Goal: Transaction & Acquisition: Purchase product/service

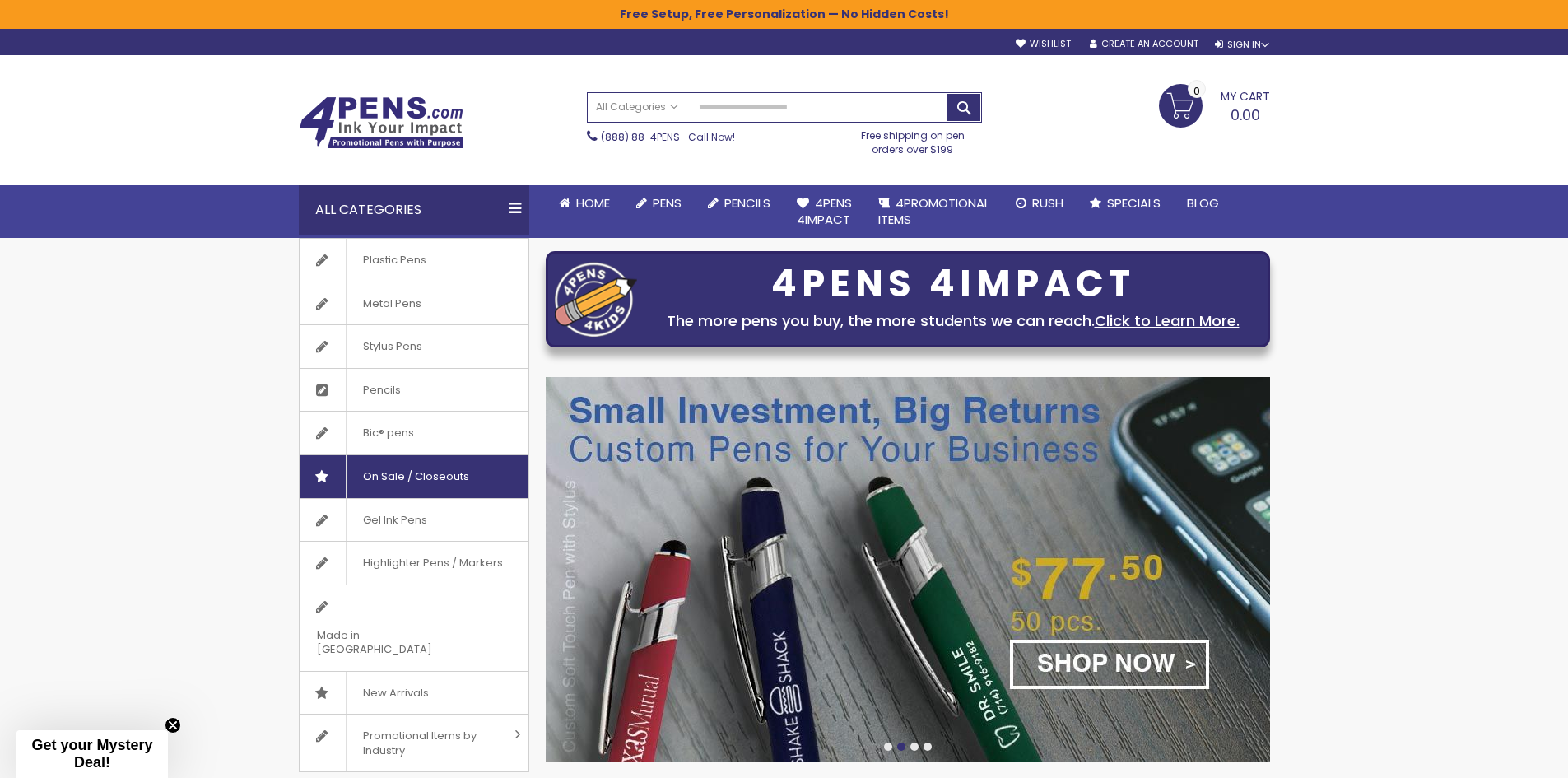
click at [393, 469] on span "On Sale / Closeouts" at bounding box center [415, 477] width 140 height 43
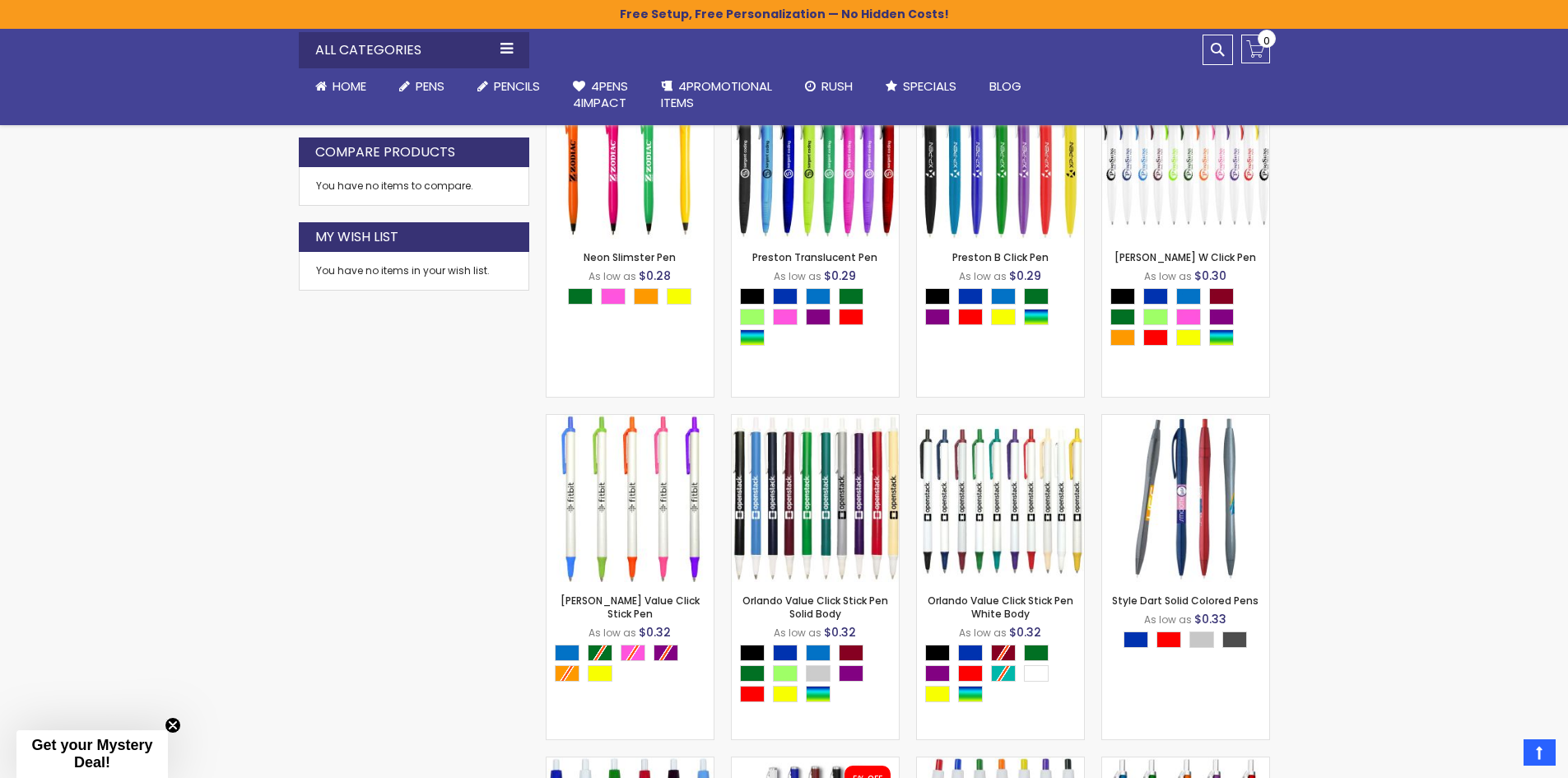
scroll to position [885, 0]
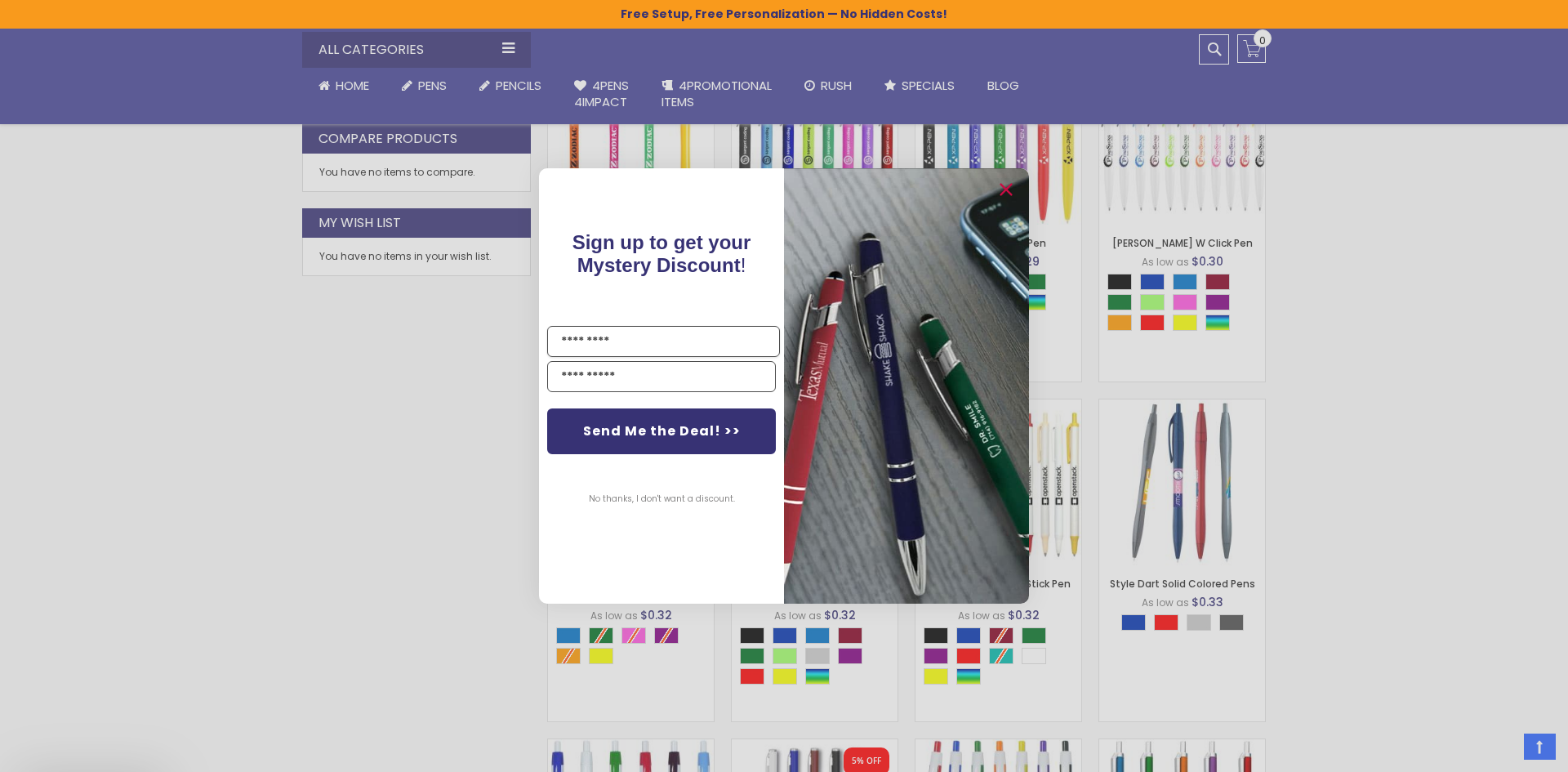
click at [565, 342] on input "Name" at bounding box center [663, 342] width 233 height 31
type input "**********"
click at [560, 377] on input "Email" at bounding box center [661, 377] width 229 height 31
type input "**********"
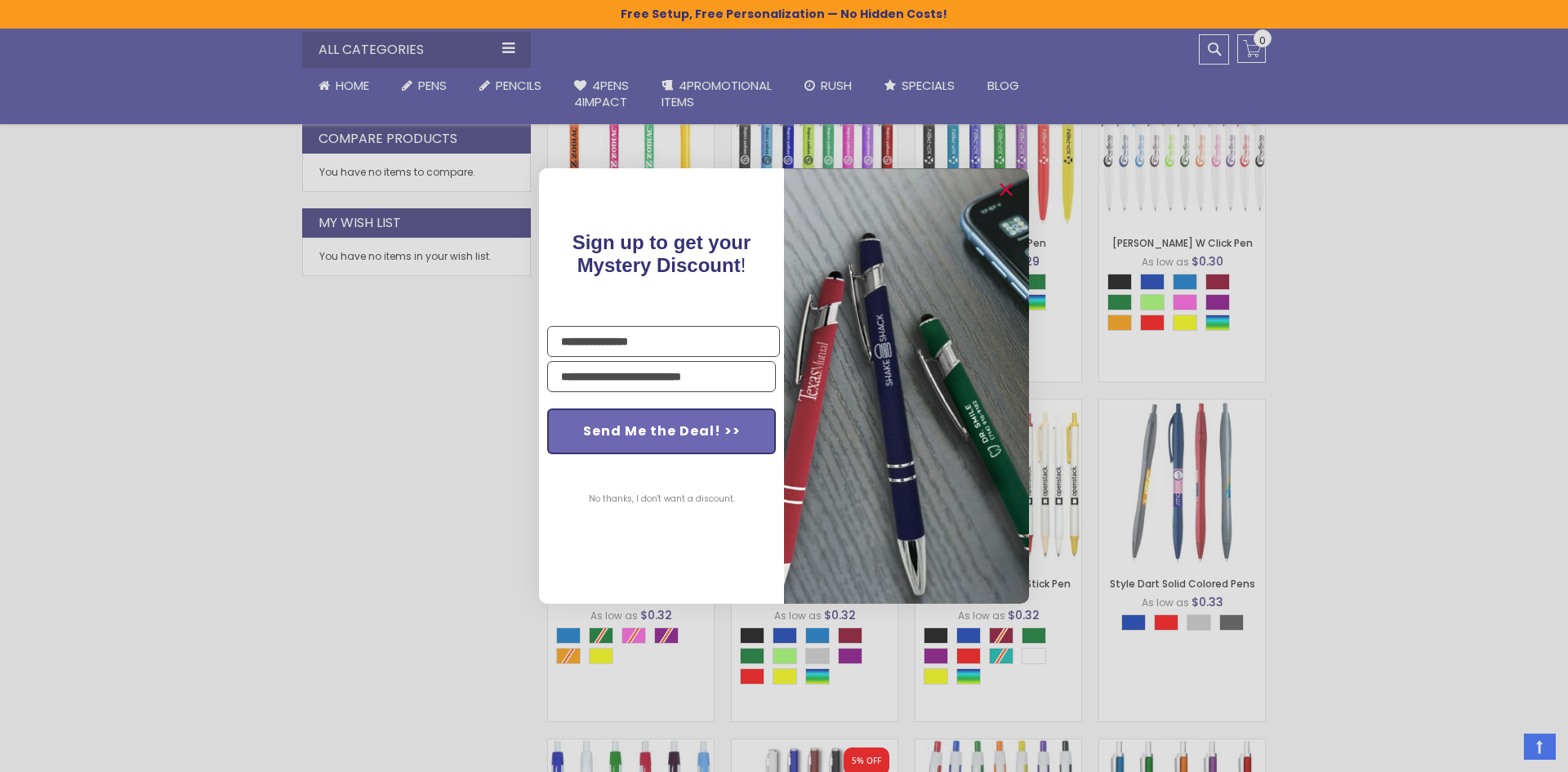
click at [644, 425] on button "Send Me the Deal! >>" at bounding box center [661, 431] width 229 height 46
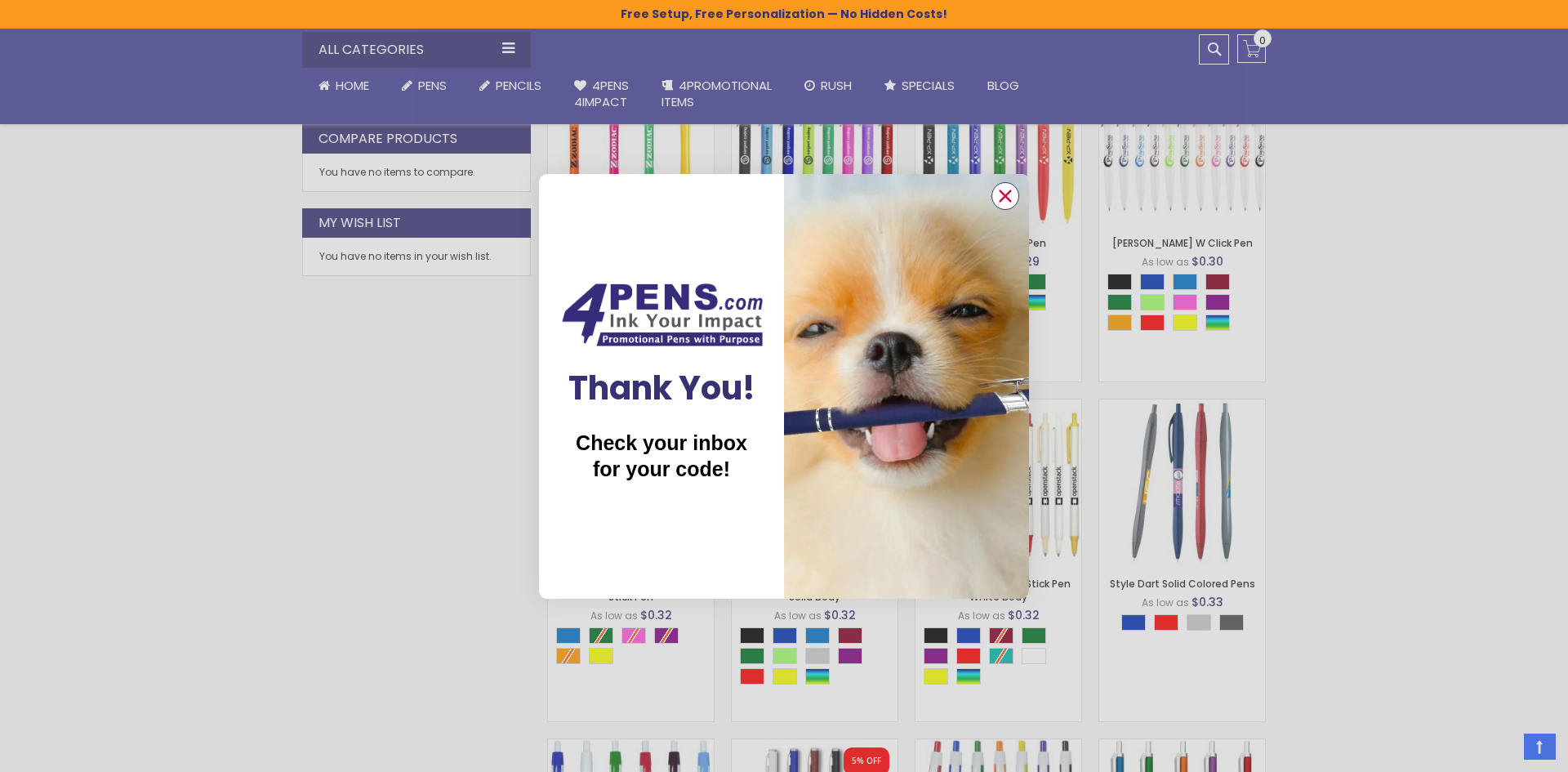
click at [1001, 193] on circle "Close dialog" at bounding box center [1005, 195] width 25 height 25
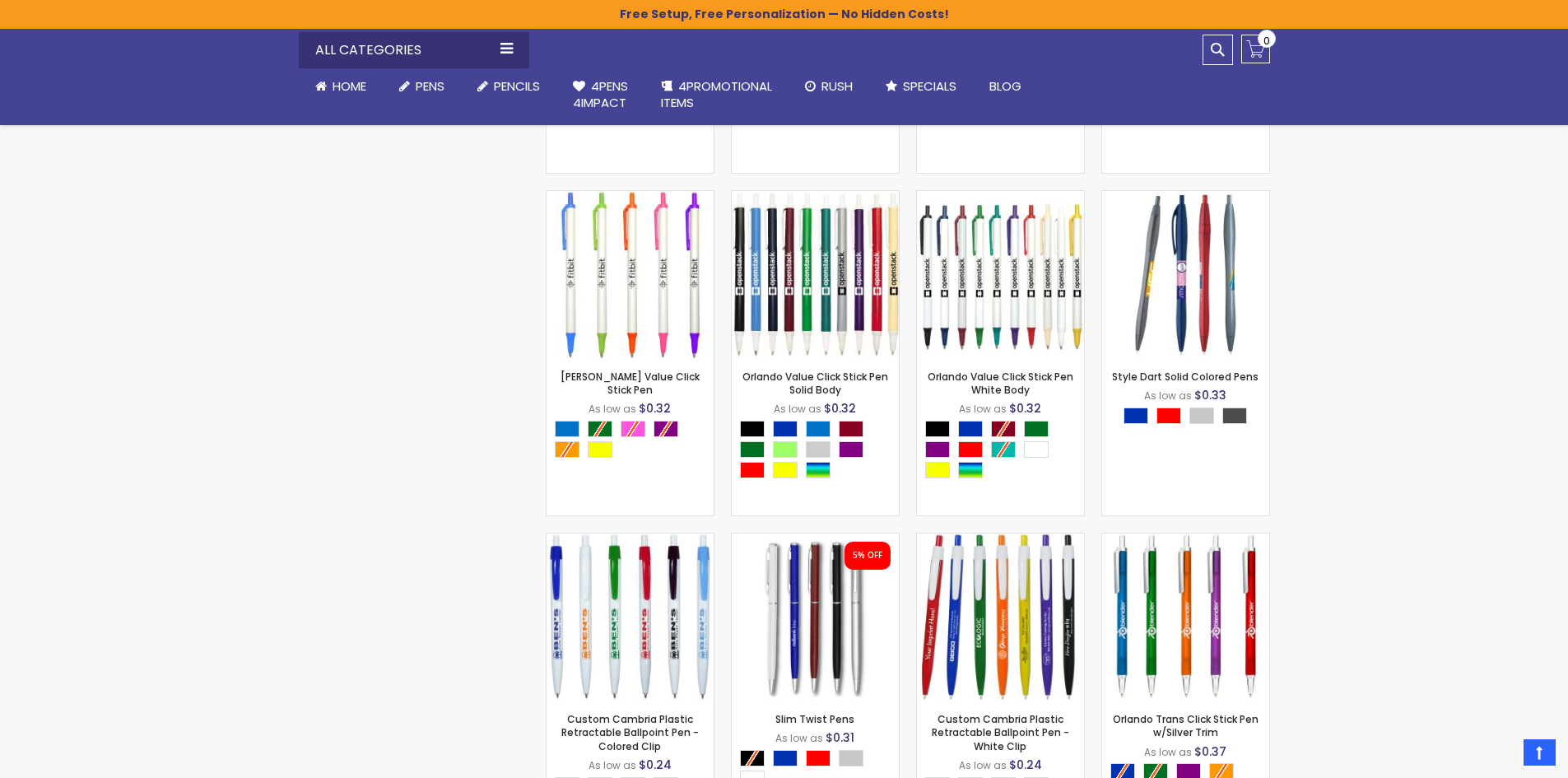
scroll to position [1178, 0]
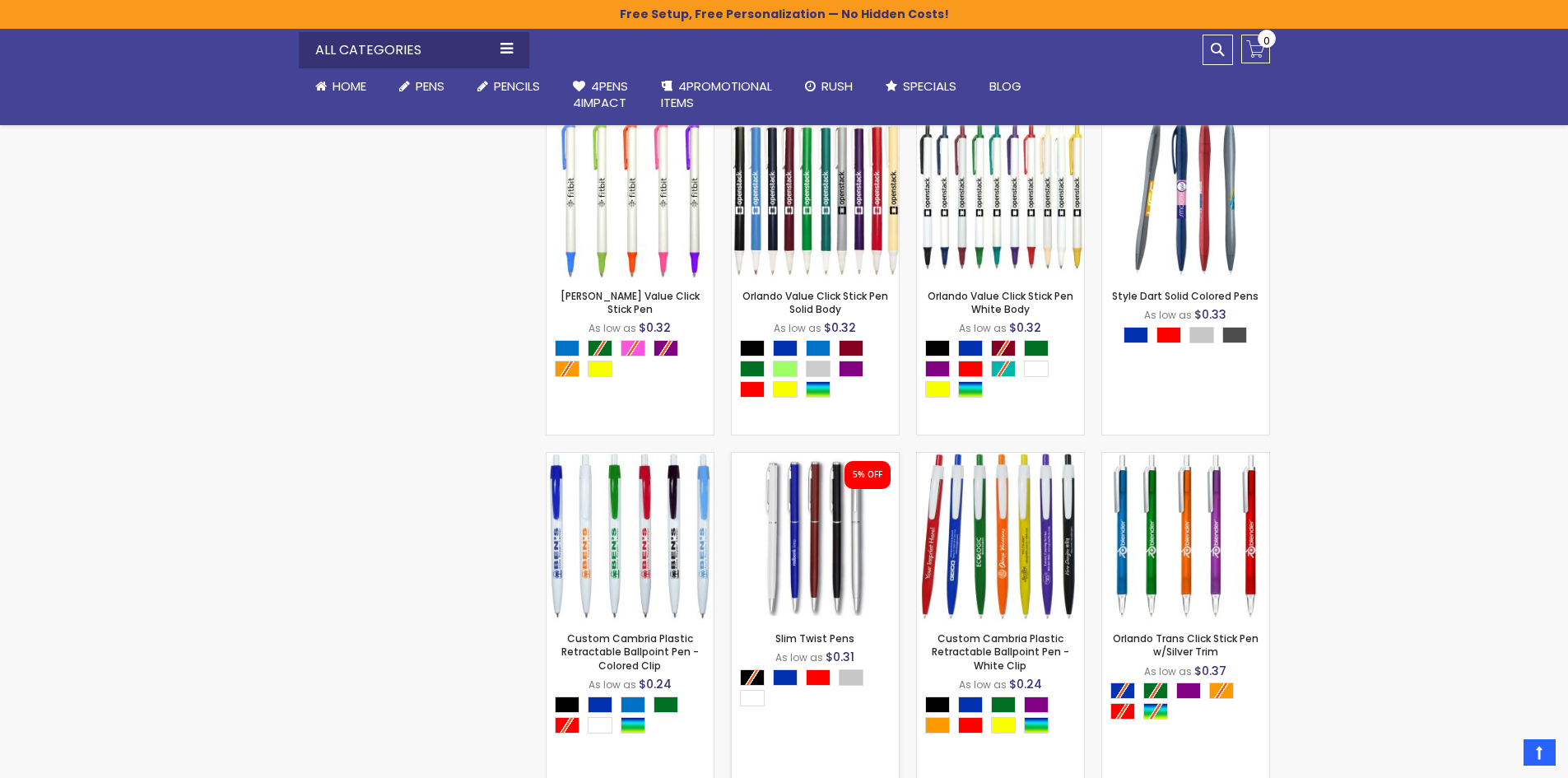
click at [847, 551] on img at bounding box center [815, 537] width 167 height 168
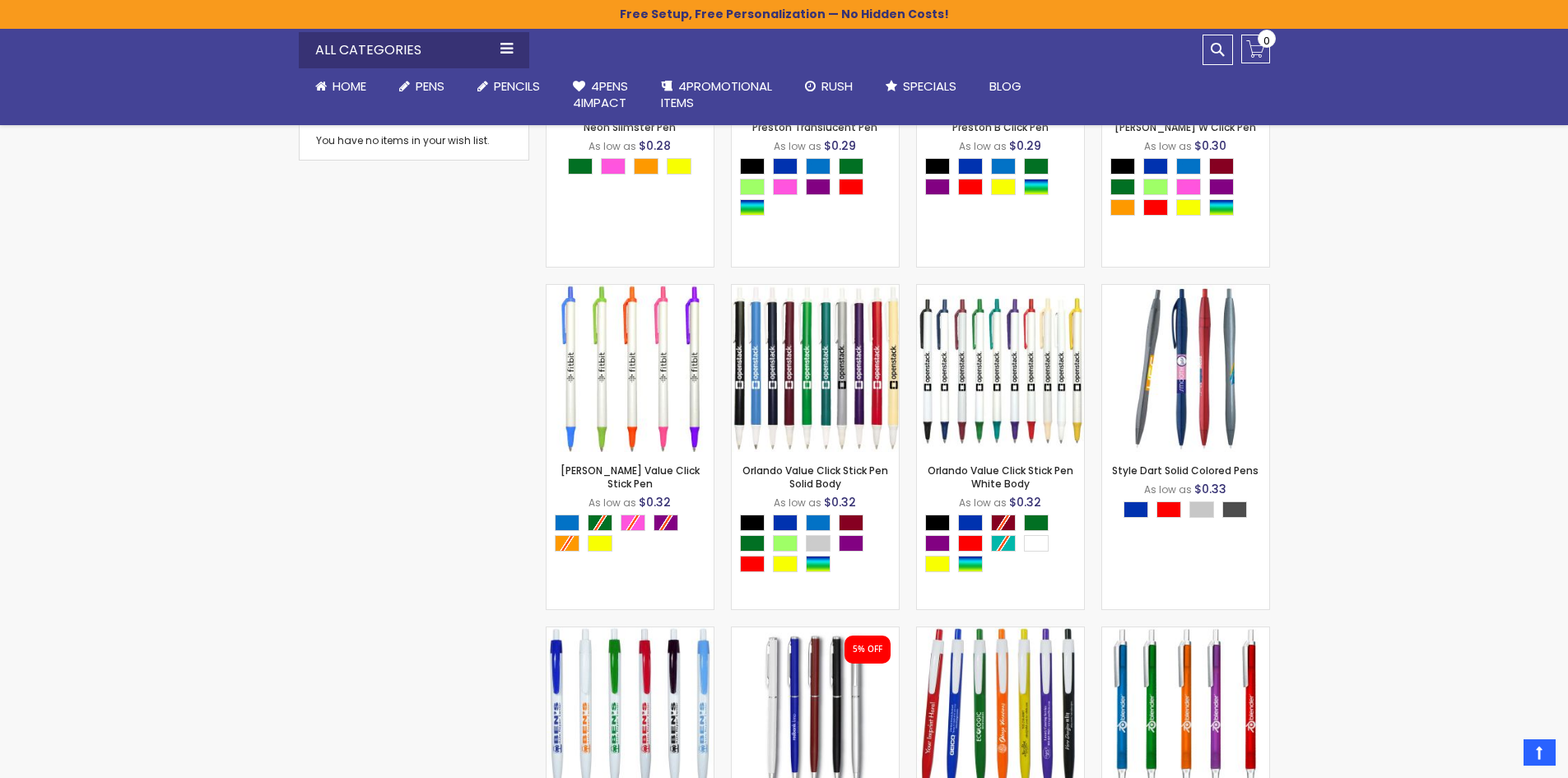
scroll to position [994, 0]
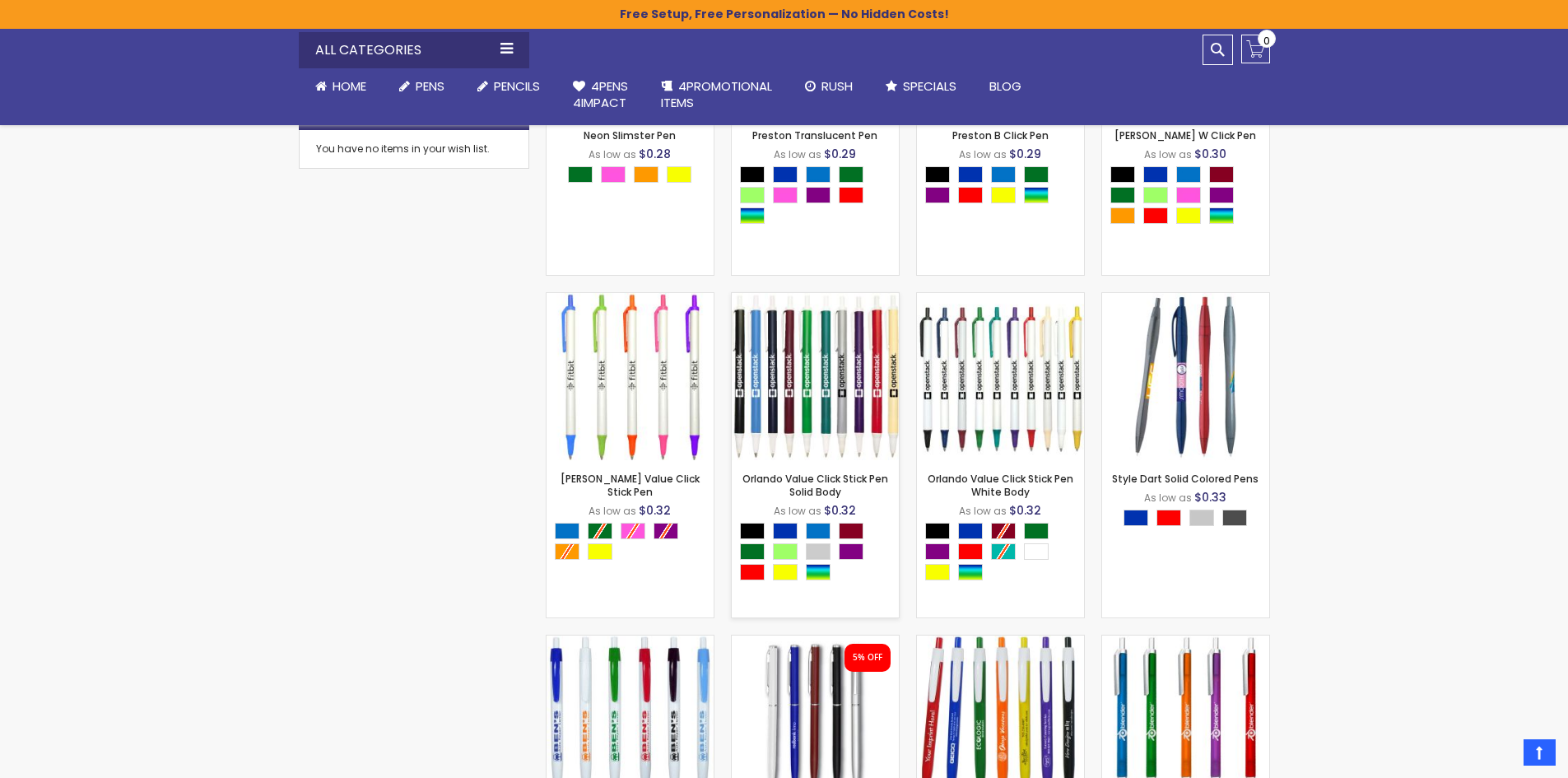
click at [786, 389] on img at bounding box center [815, 377] width 167 height 168
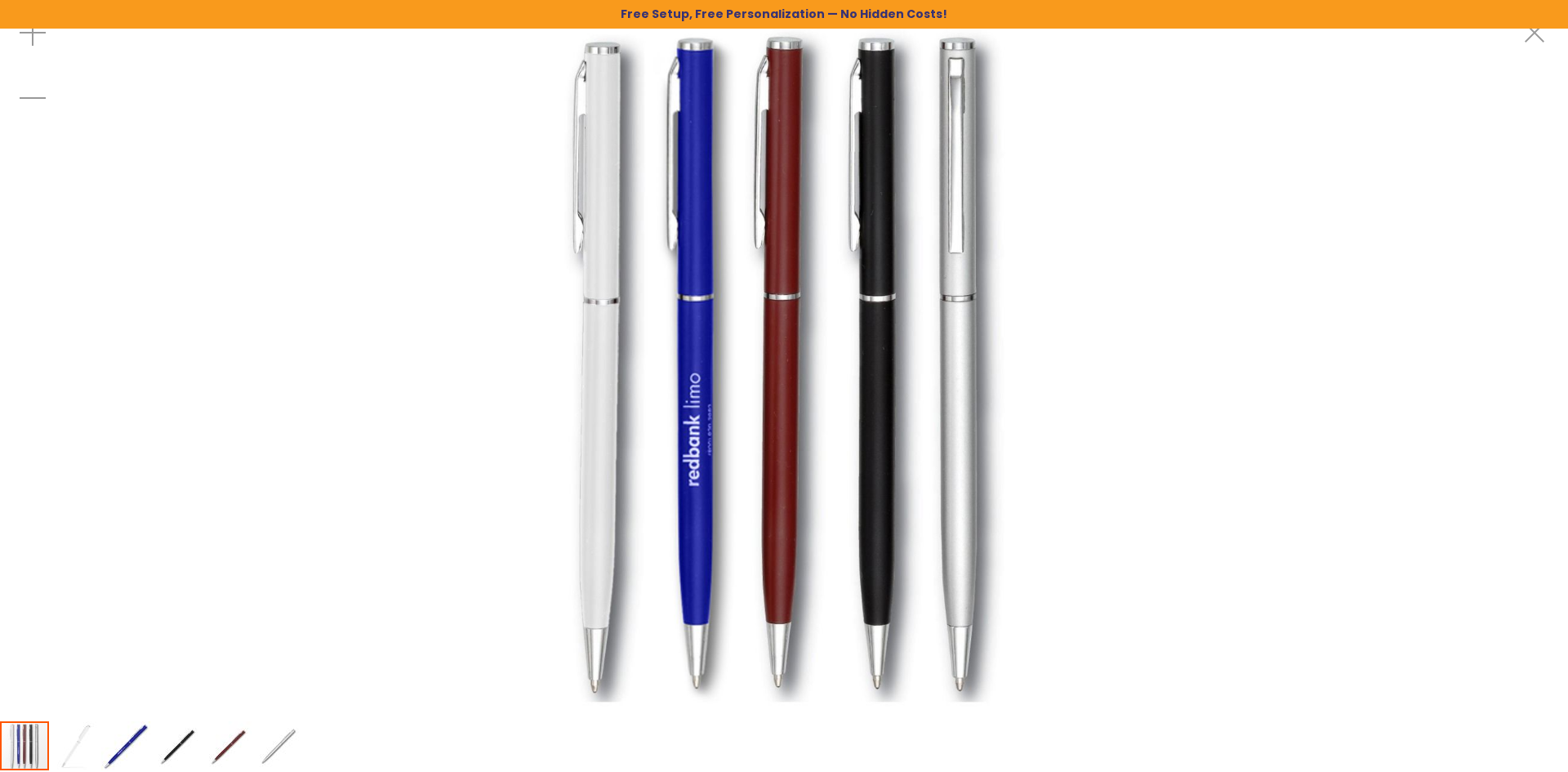
click at [881, 439] on img at bounding box center [784, 360] width 720 height 720
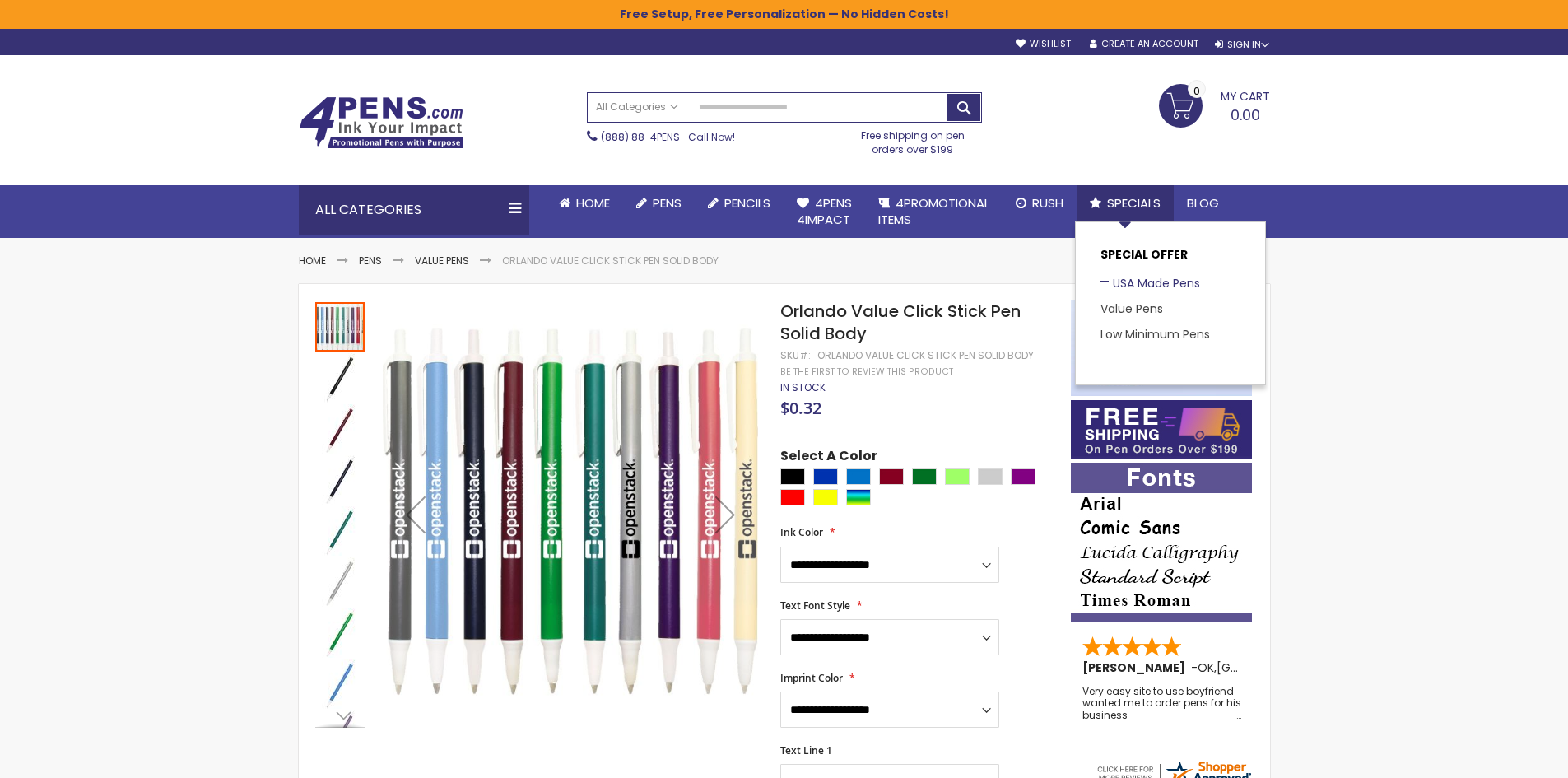
click at [1128, 279] on link "USA Made Pens" at bounding box center [1150, 284] width 100 height 17
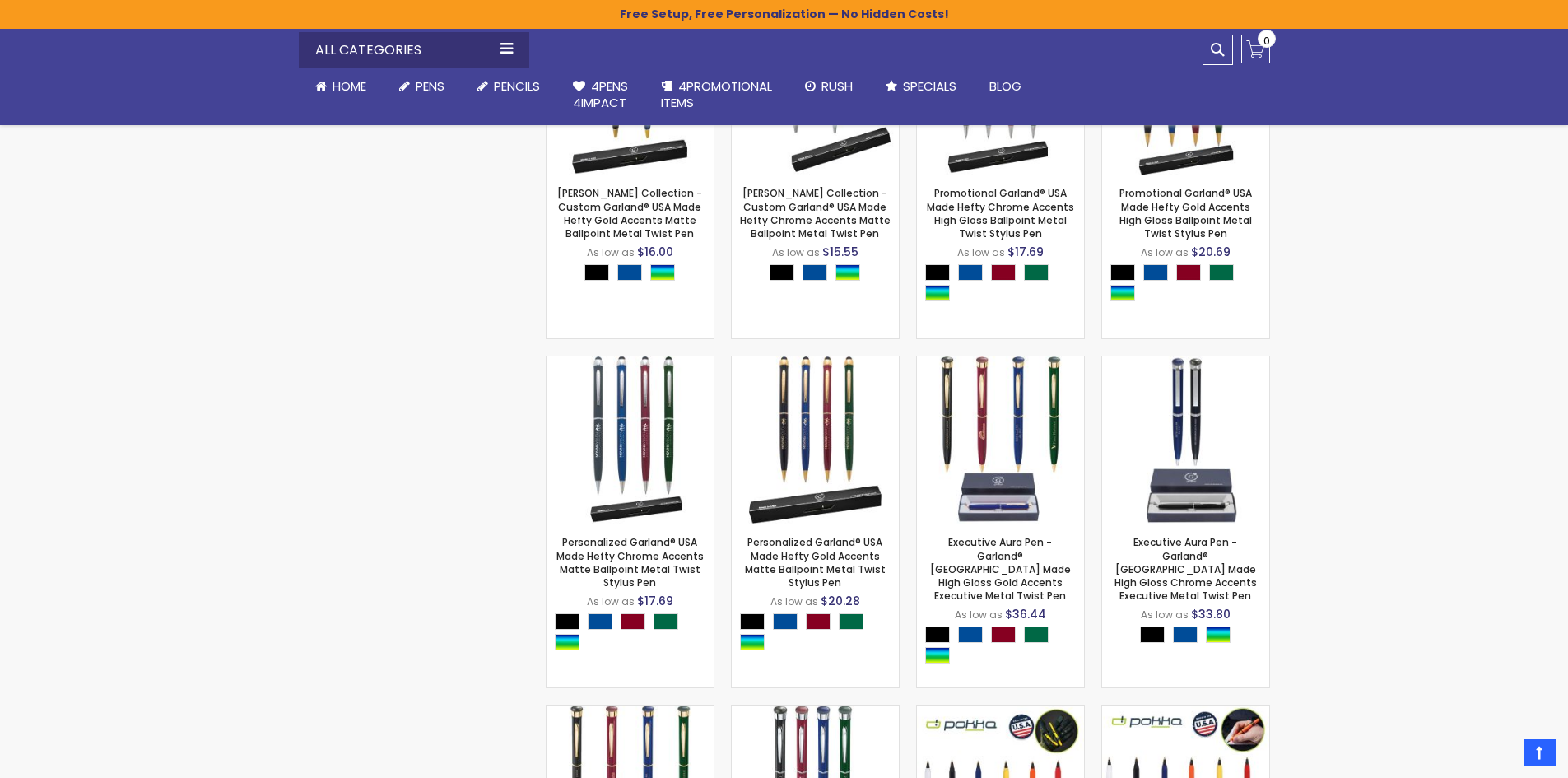
scroll to position [1583, 0]
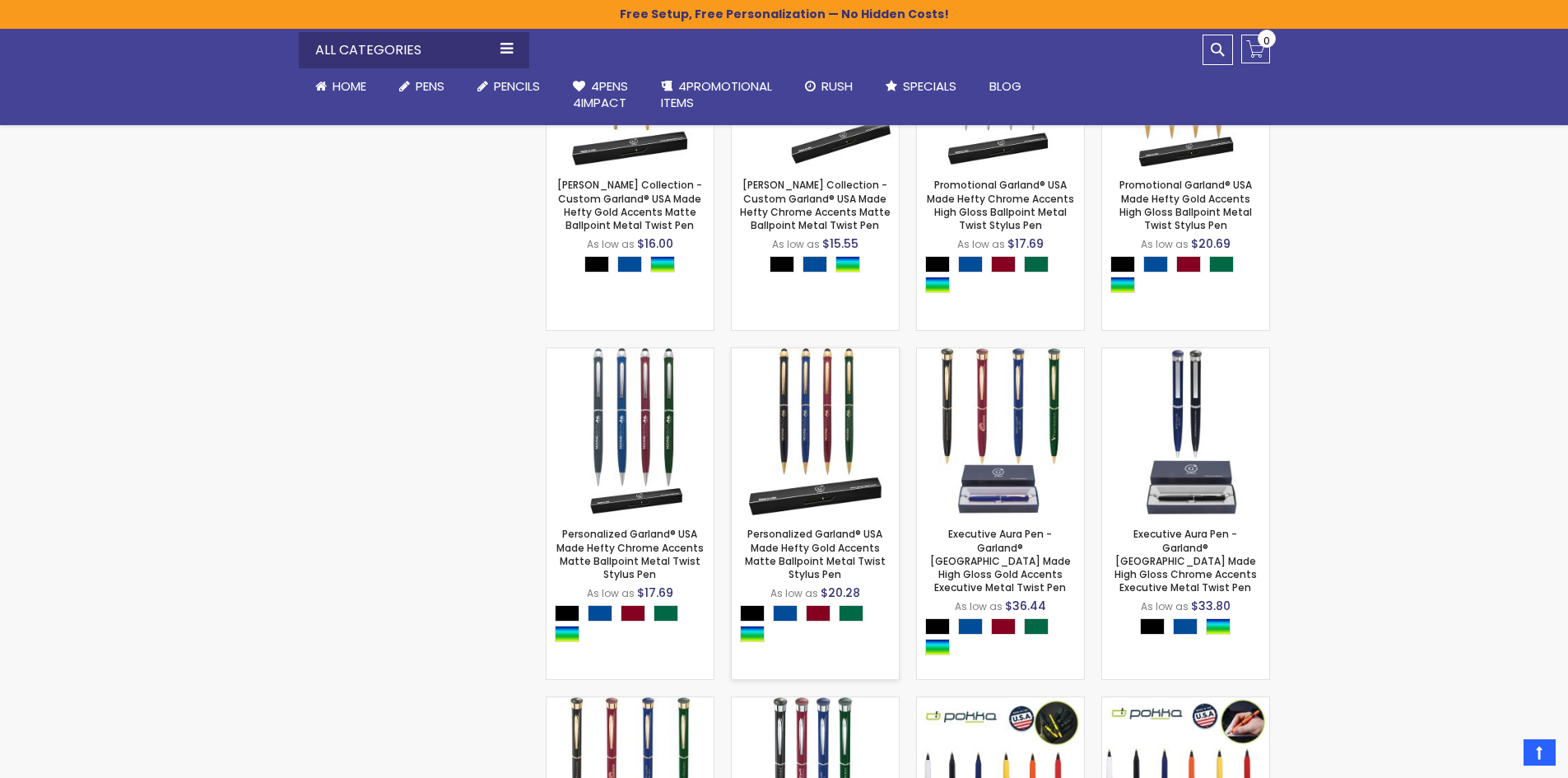
click at [818, 455] on img at bounding box center [815, 432] width 167 height 168
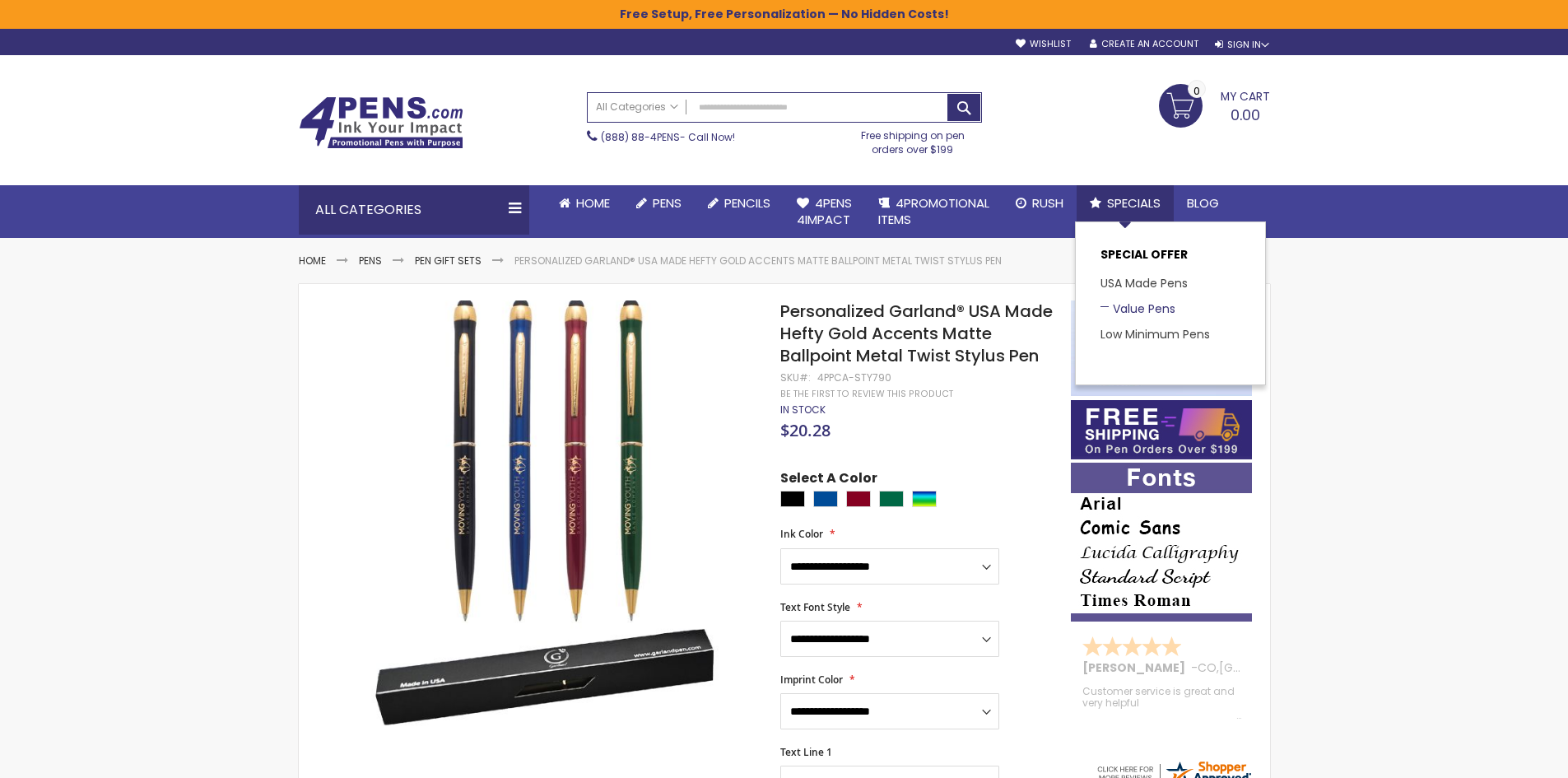
click at [1149, 301] on link "Value Pens" at bounding box center [1138, 309] width 75 height 17
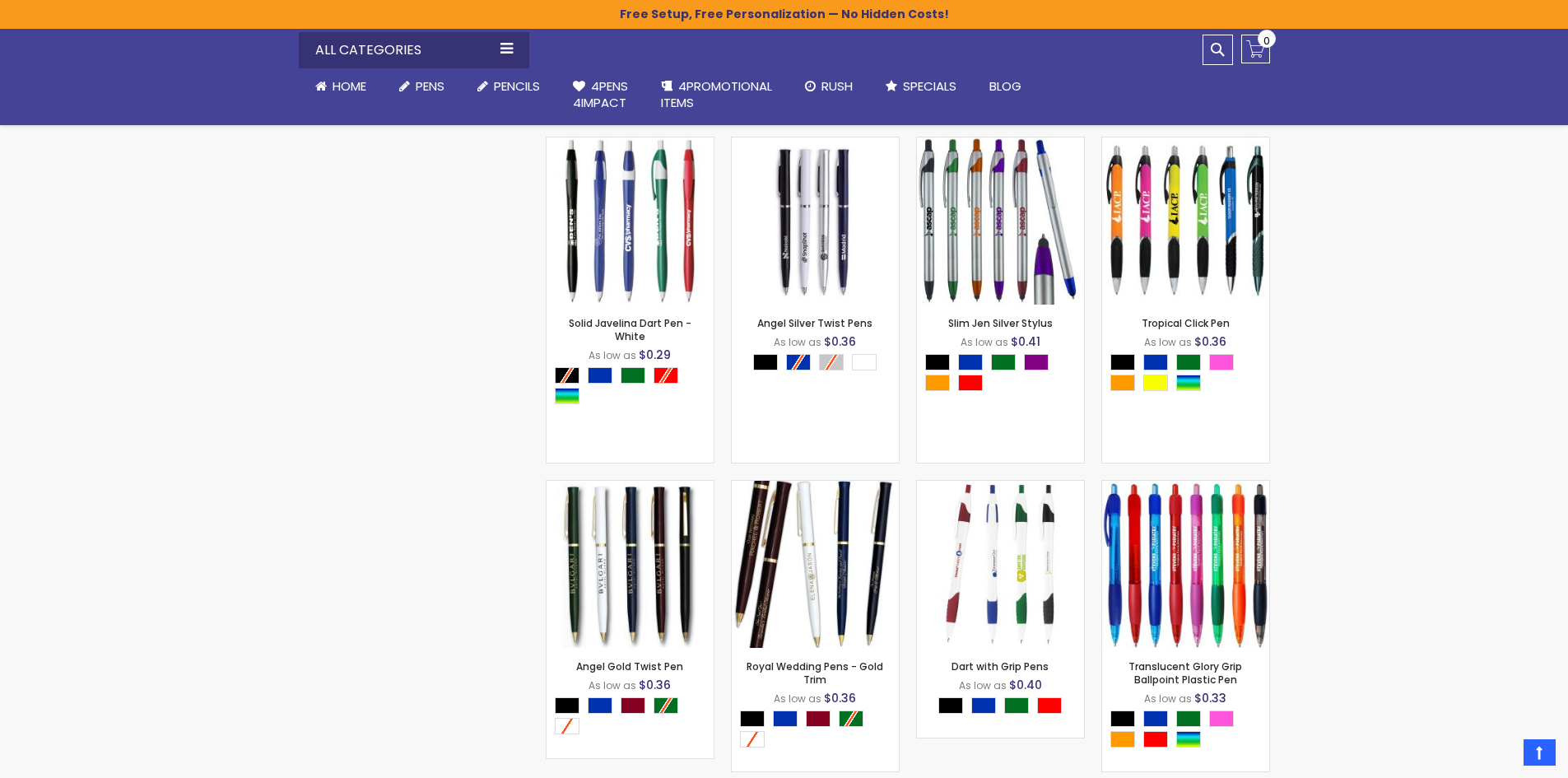
scroll to position [2191, 0]
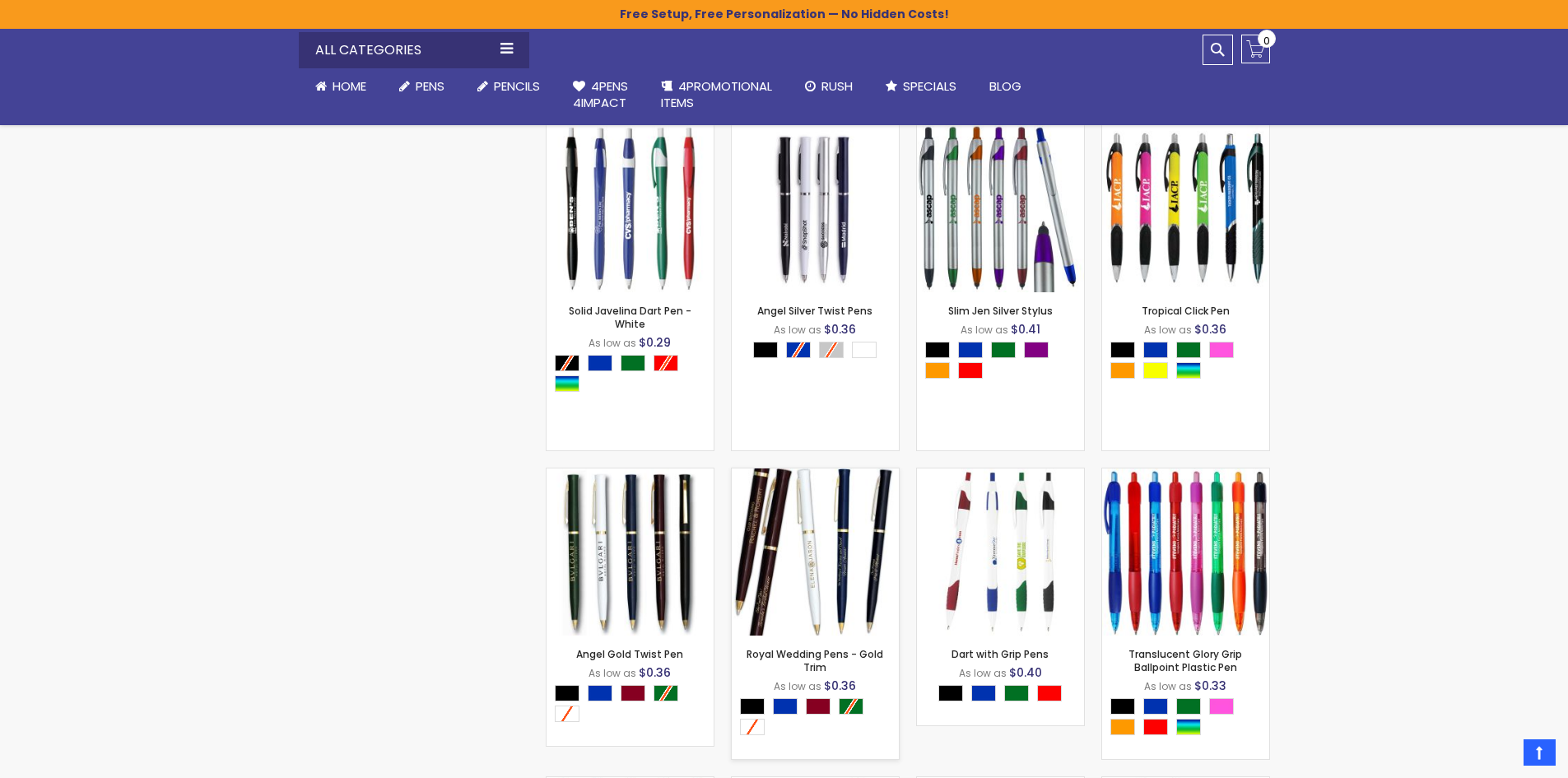
click at [824, 560] on img at bounding box center [815, 552] width 167 height 168
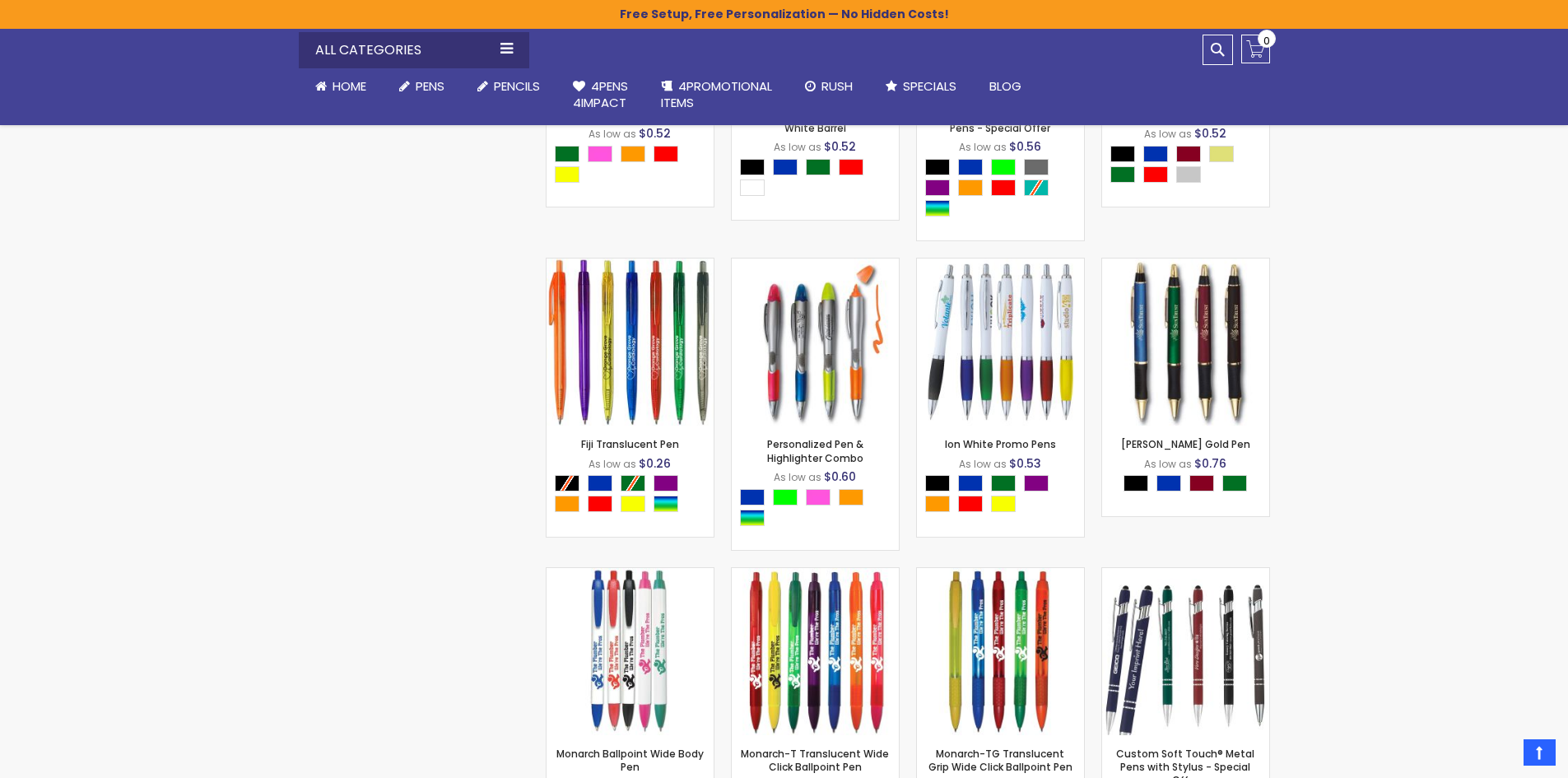
scroll to position [4096, 0]
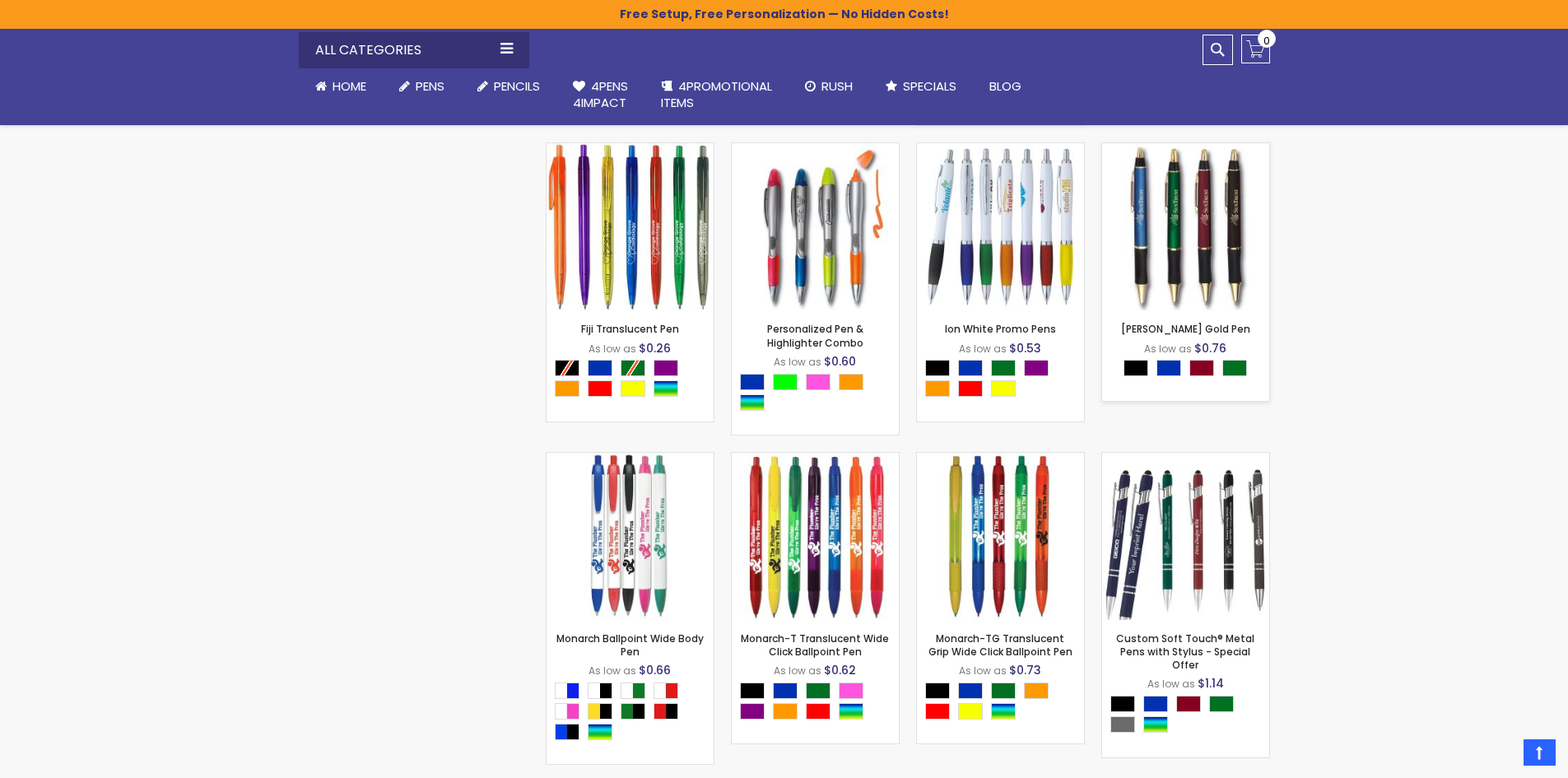
click at [1204, 265] on img at bounding box center [1186, 227] width 167 height 168
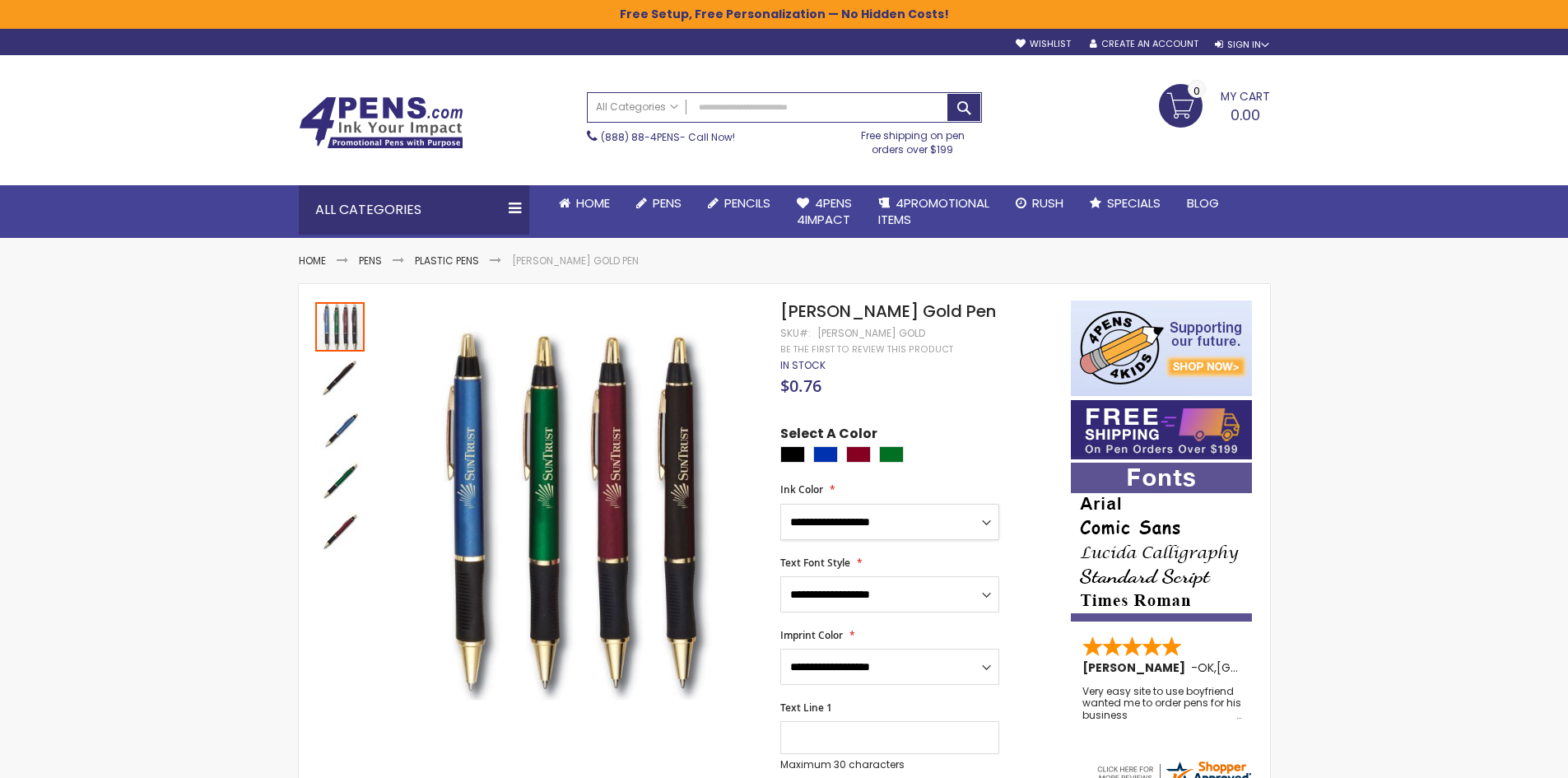
click at [987, 508] on select "**********" at bounding box center [890, 523] width 219 height 36
click at [852, 578] on select "**********" at bounding box center [890, 595] width 219 height 36
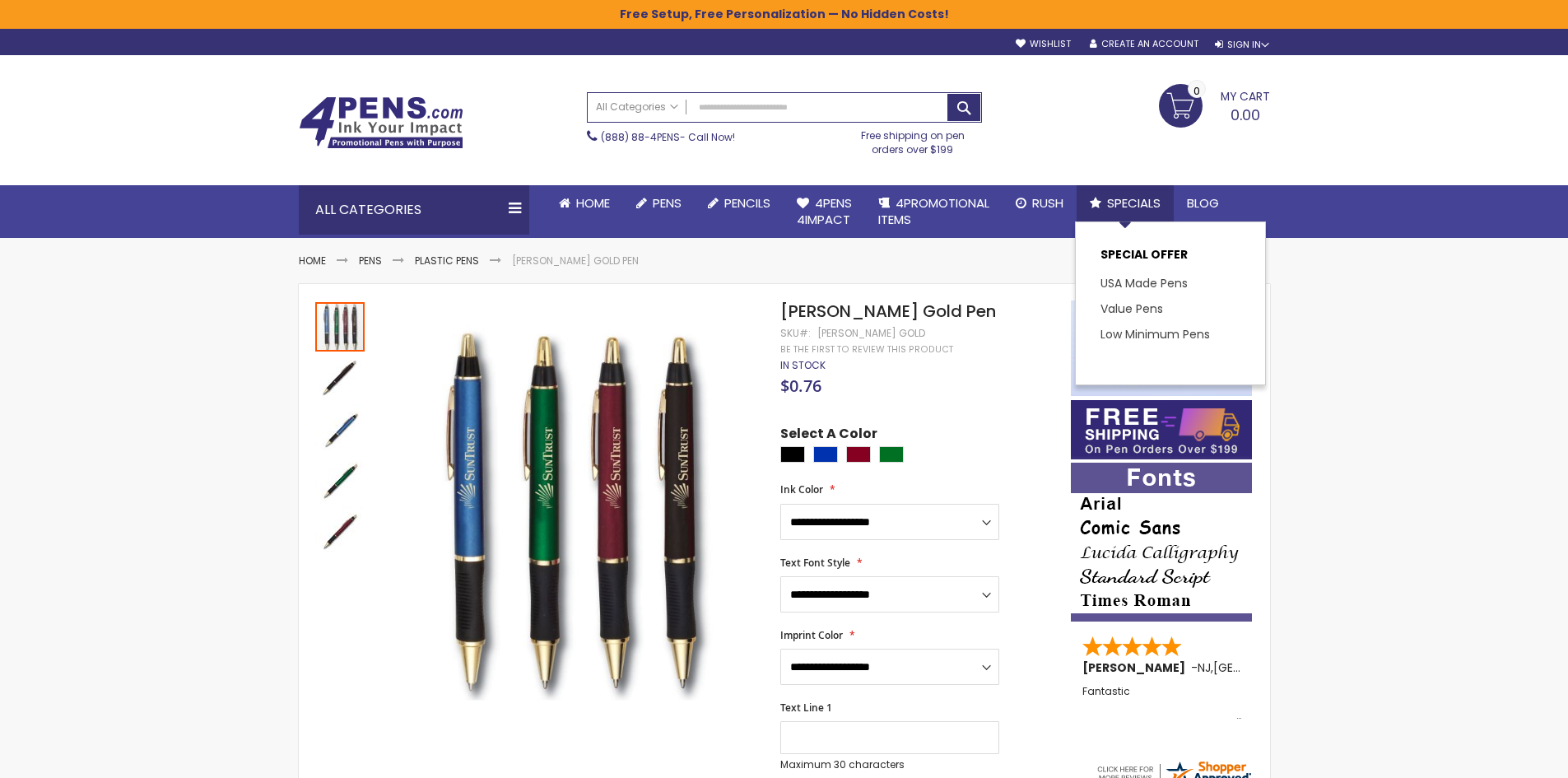
click at [1142, 199] on span "Specials" at bounding box center [1134, 202] width 54 height 17
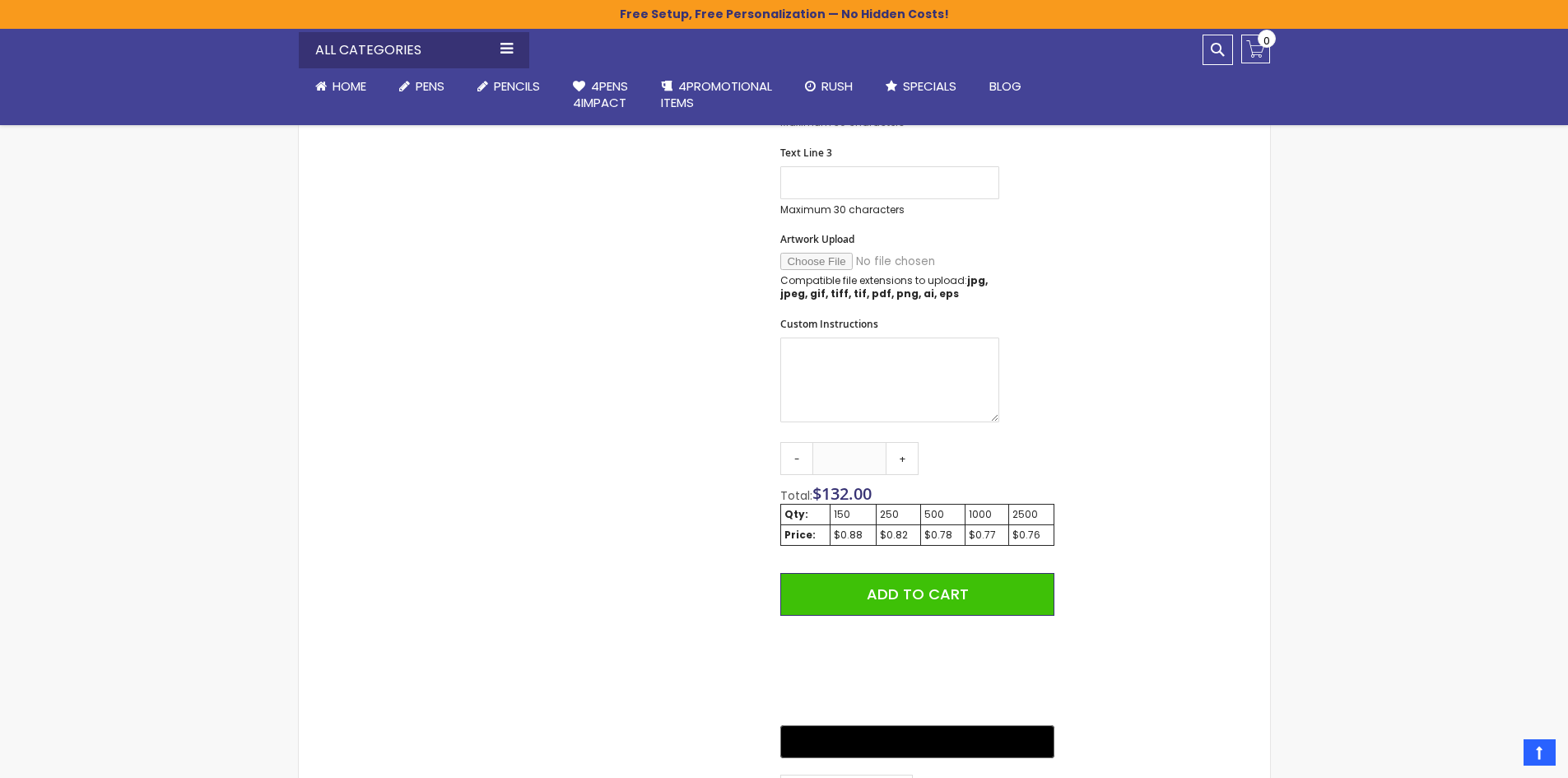
scroll to position [703, 0]
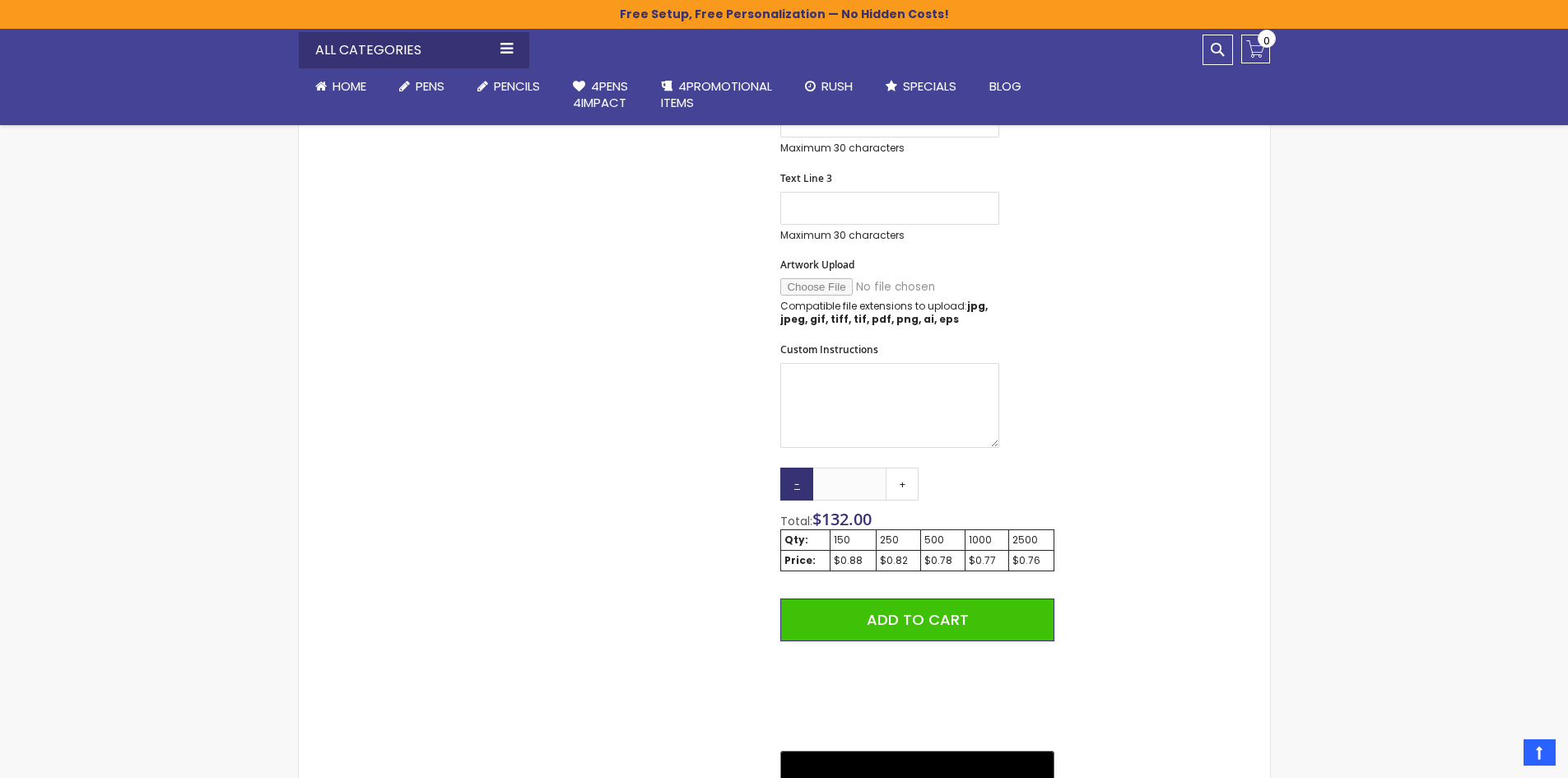
click at [795, 471] on link "-" at bounding box center [797, 484] width 33 height 33
click at [905, 474] on link "+" at bounding box center [902, 484] width 33 height 33
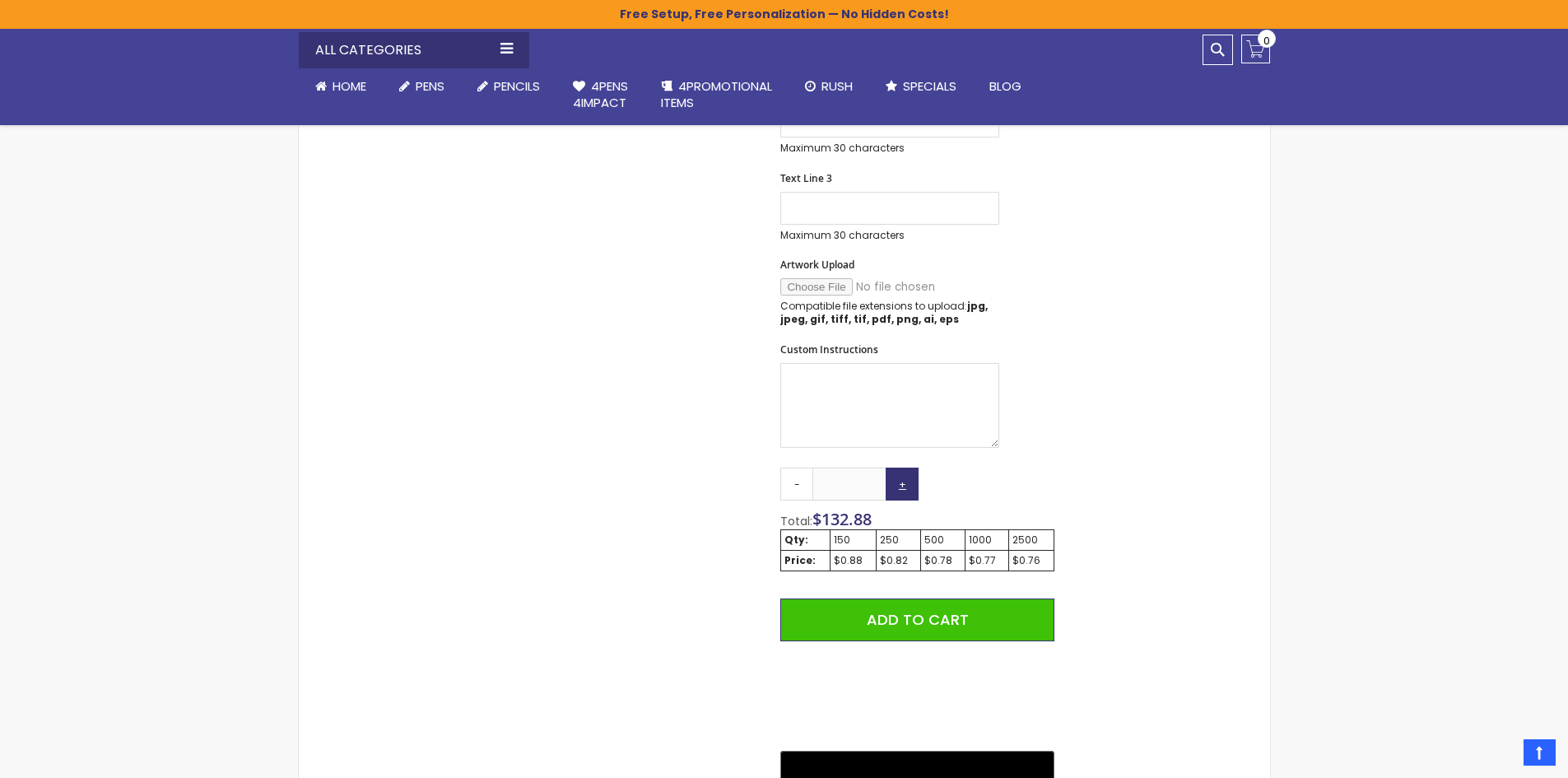
click at [905, 474] on link "+" at bounding box center [902, 484] width 33 height 33
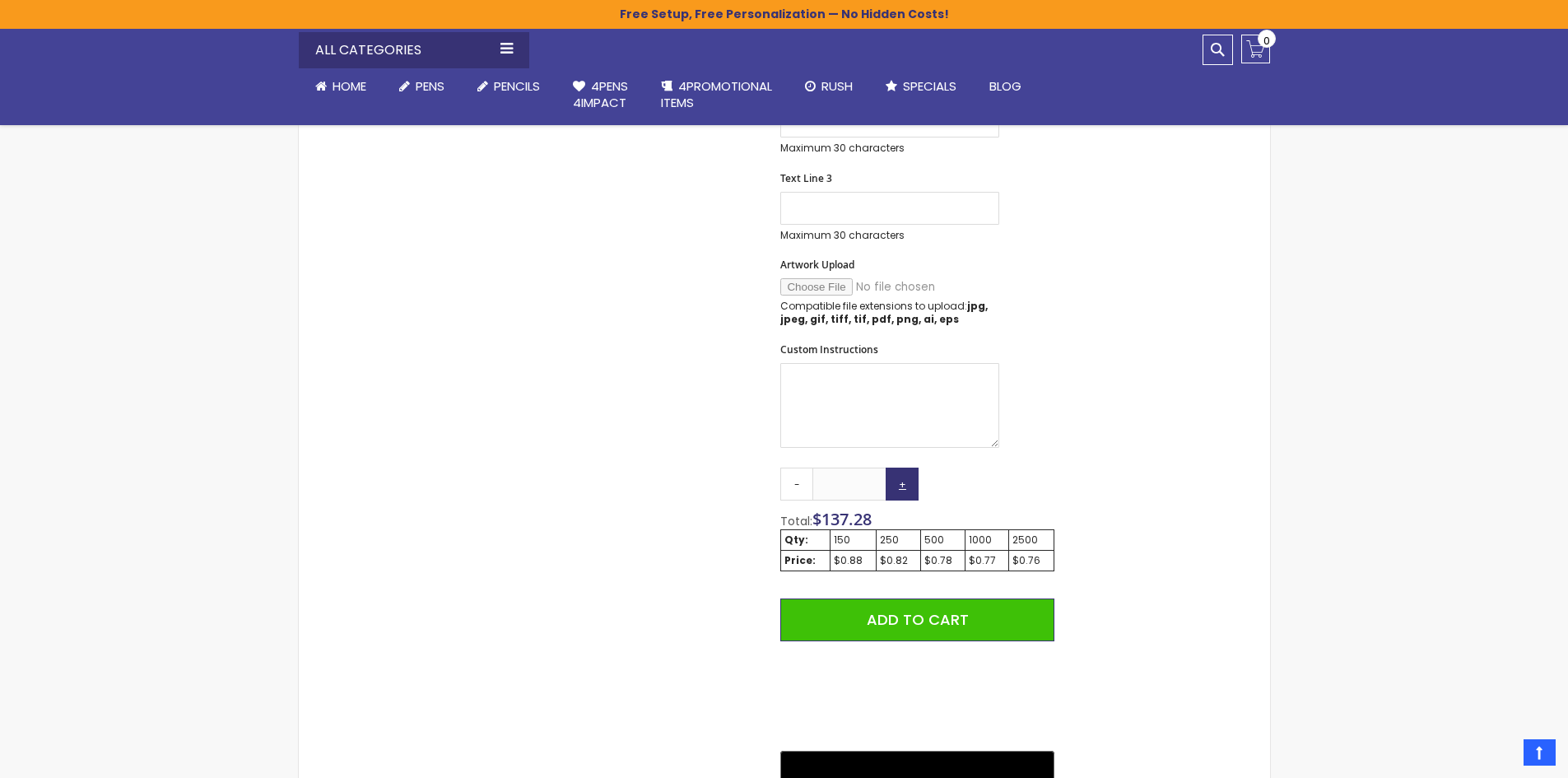
click at [905, 474] on link "+" at bounding box center [902, 484] width 33 height 33
click at [795, 468] on link "-" at bounding box center [797, 484] width 33 height 33
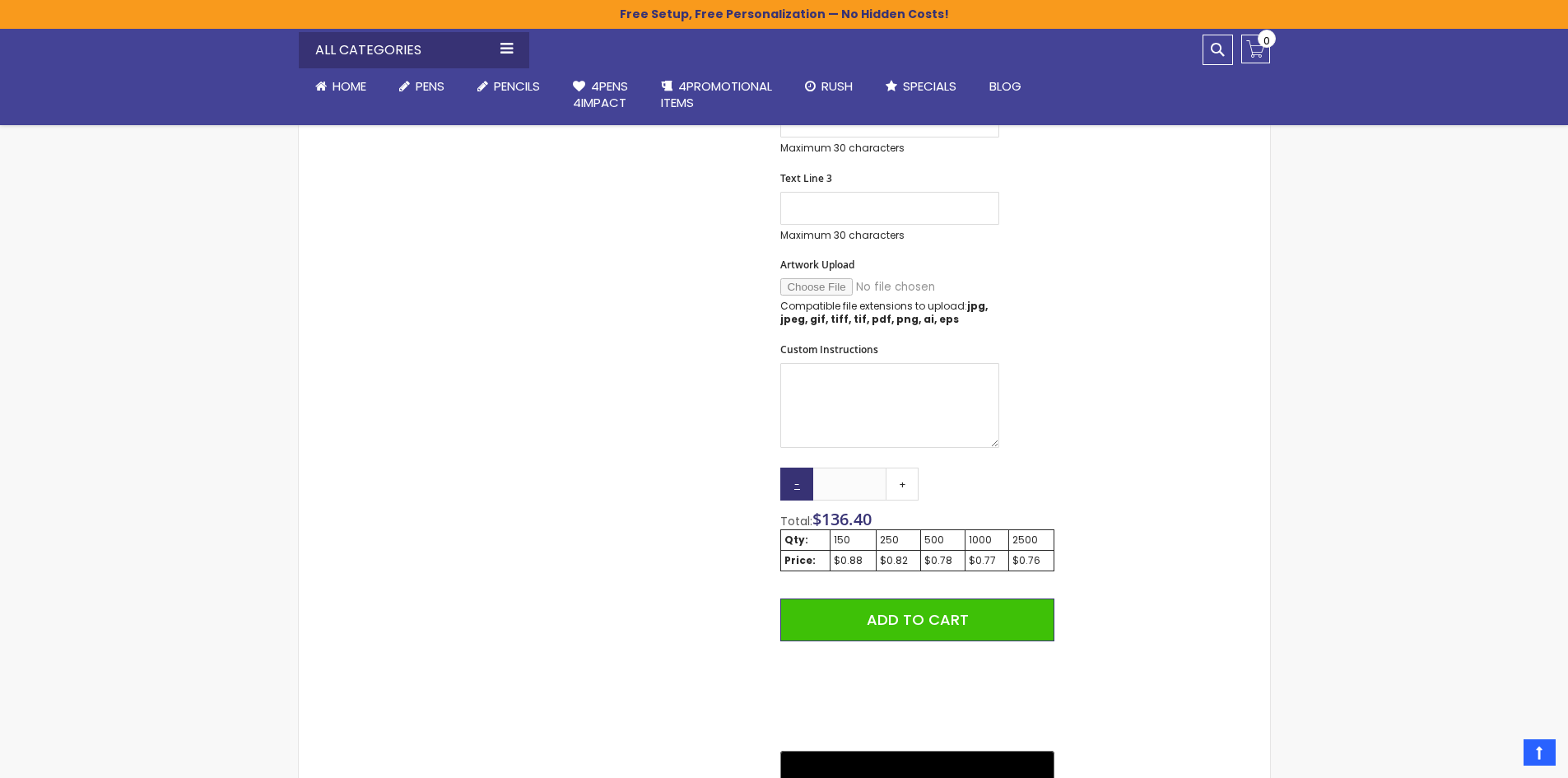
click at [795, 468] on link "-" at bounding box center [797, 484] width 33 height 33
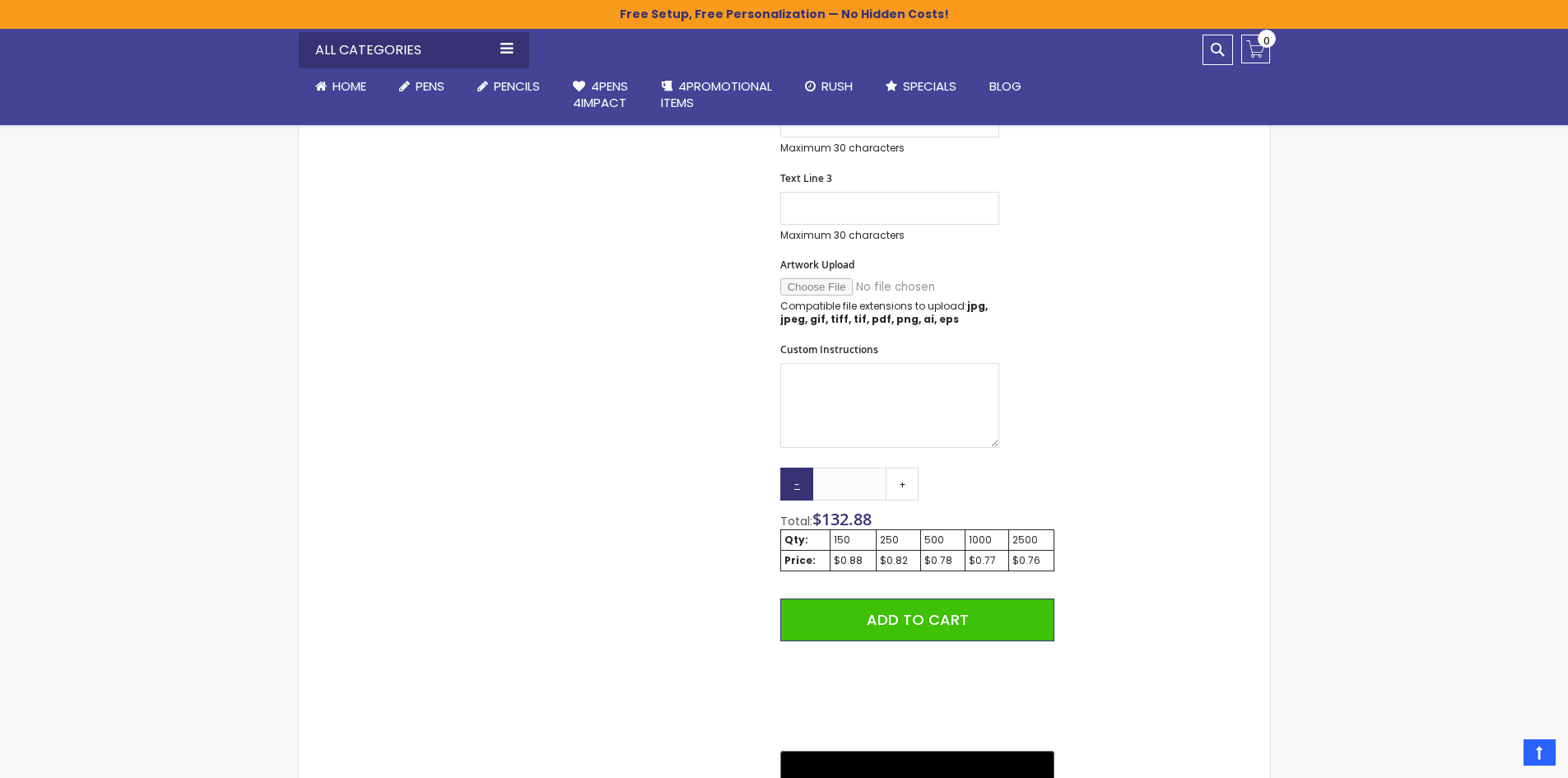
type input "***"
click at [795, 468] on link "-" at bounding box center [797, 484] width 33 height 33
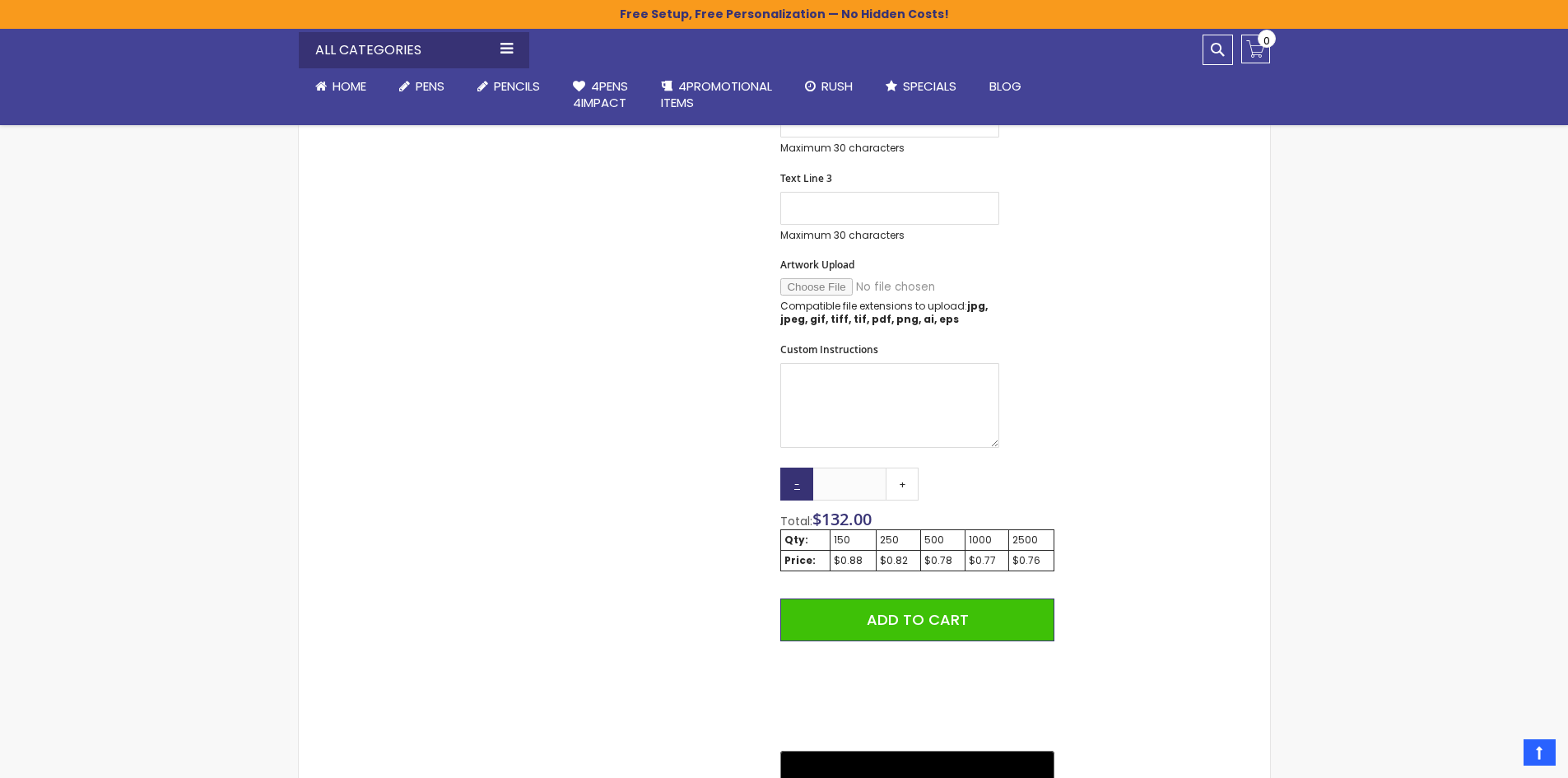
click at [795, 468] on link "-" at bounding box center [797, 484] width 33 height 33
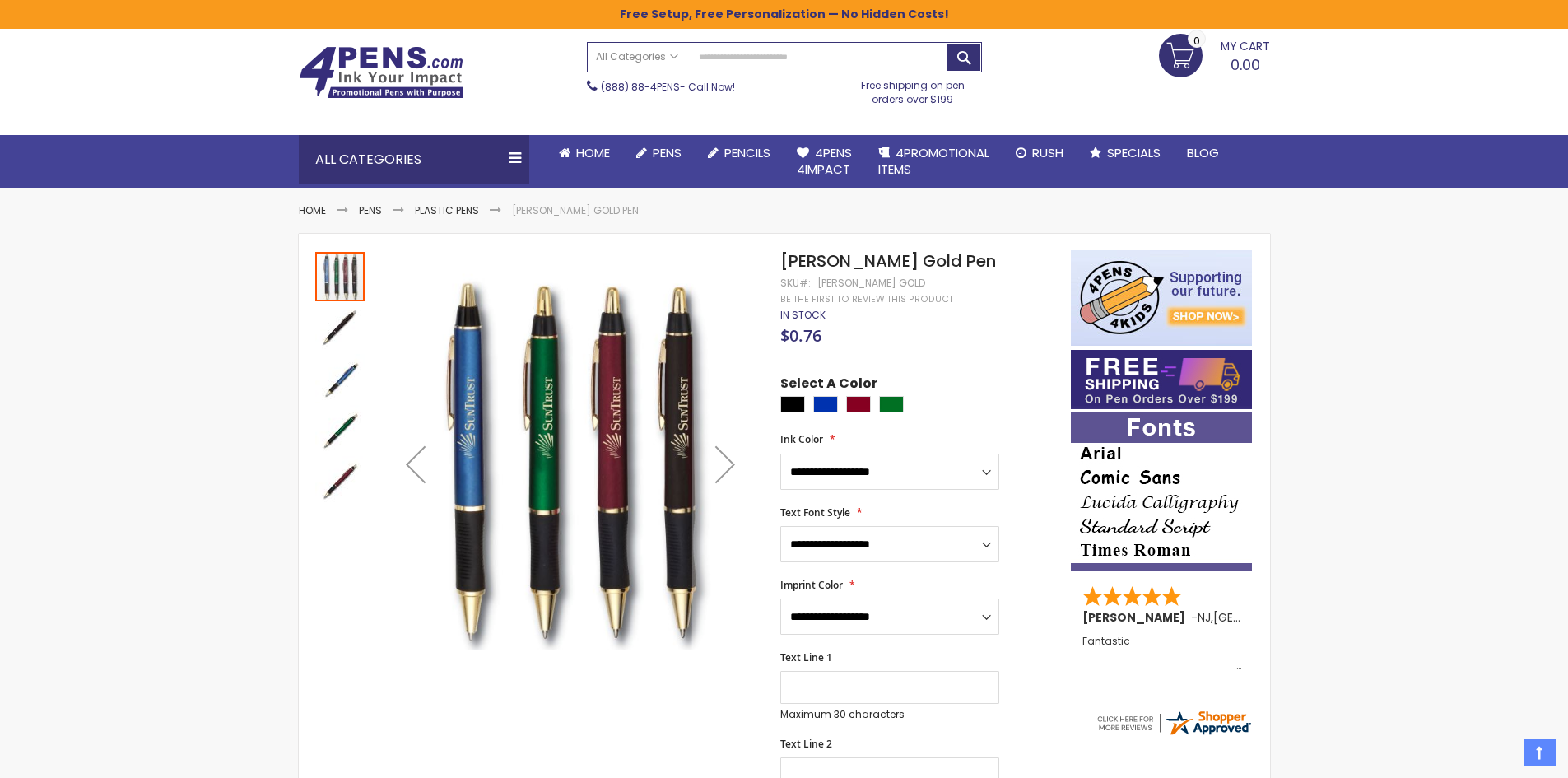
scroll to position [43, 0]
